Goal: Transaction & Acquisition: Purchase product/service

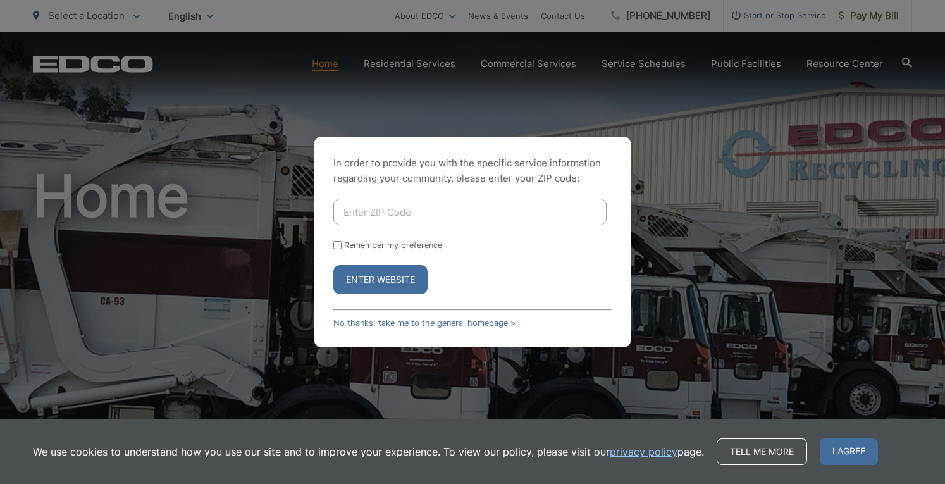
click at [435, 198] on div "In order to provide you with the specific service information regarding your co…" at bounding box center [472, 242] width 316 height 211
click at [431, 211] on input "Enter ZIP Code" at bounding box center [469, 212] width 273 height 27
type input "92020"
click at [372, 285] on button "Enter Website" at bounding box center [380, 279] width 94 height 29
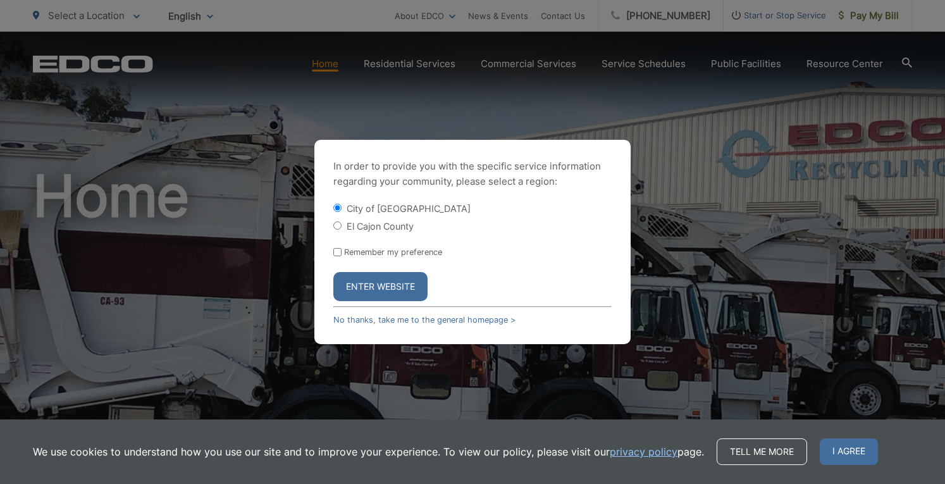
click at [369, 287] on button "Enter Website" at bounding box center [380, 286] width 94 height 29
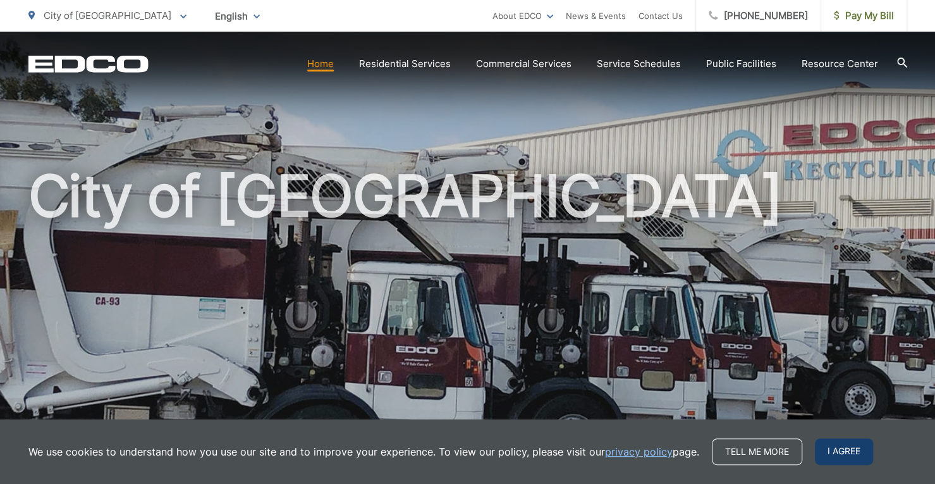
click at [856, 455] on span "I agree" at bounding box center [844, 451] width 58 height 27
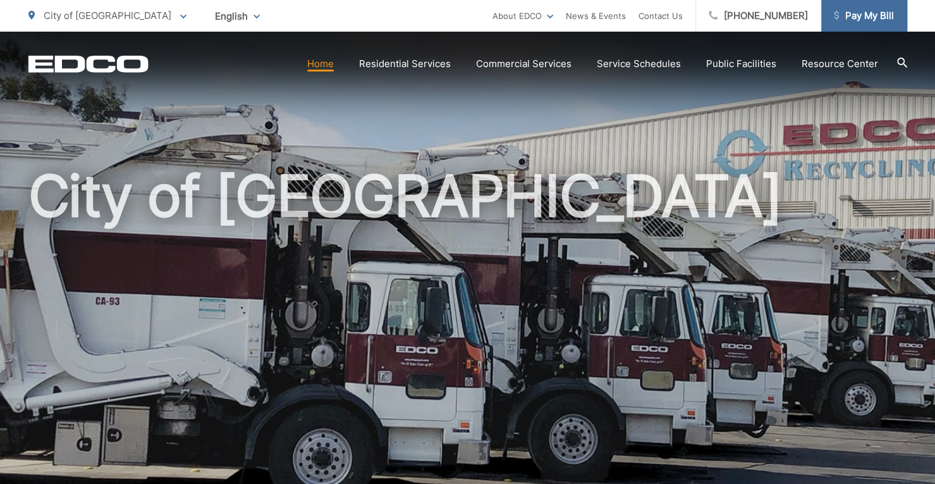
click at [864, 14] on span "Pay My Bill" at bounding box center [864, 15] width 60 height 15
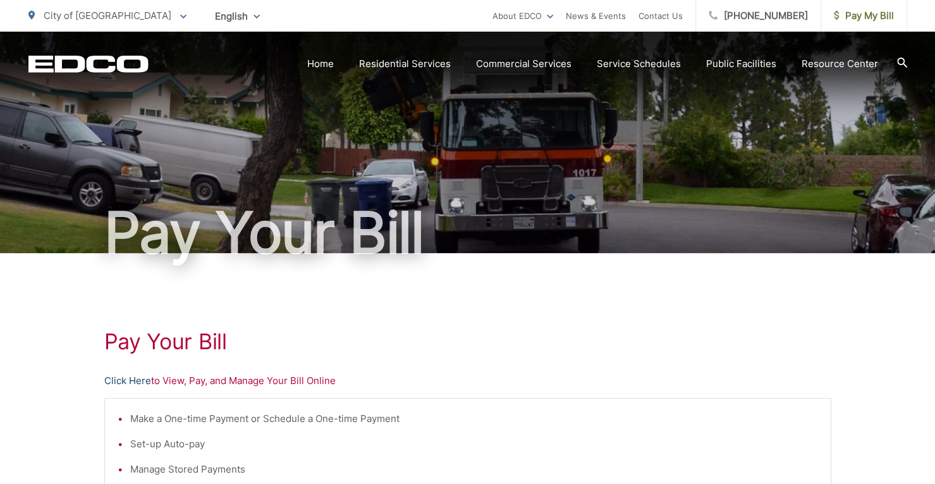
click at [120, 381] on link "Click Here" at bounding box center [127, 380] width 47 height 15
